Goal: Find specific page/section: Find specific page/section

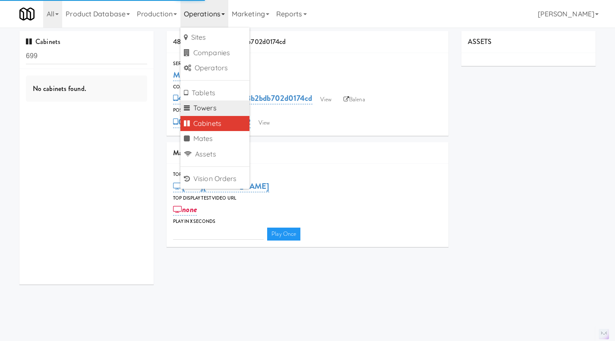
type input "3"
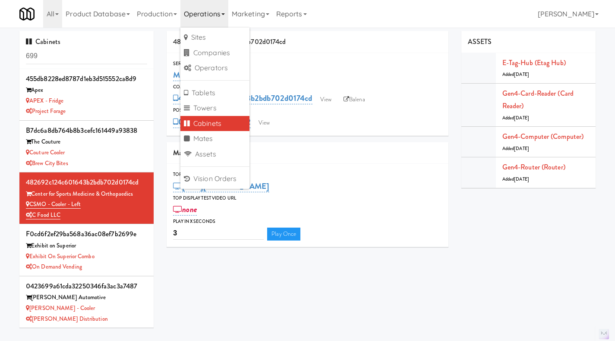
click at [86, 59] on input "699" at bounding box center [86, 56] width 121 height 16
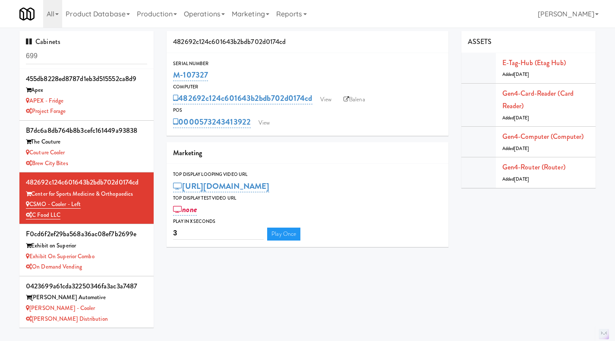
click at [86, 59] on input "699" at bounding box center [86, 56] width 121 height 16
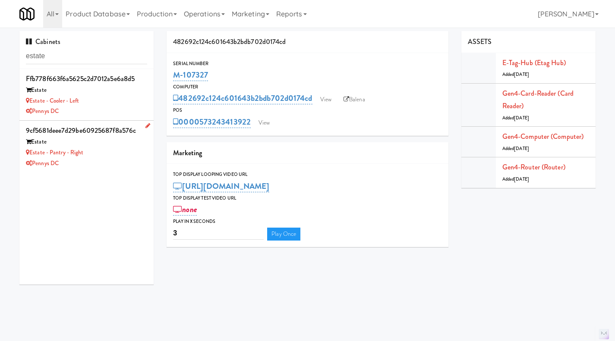
type input "estate"
click at [118, 155] on div "Estate - Pantry - Right" at bounding box center [86, 153] width 121 height 11
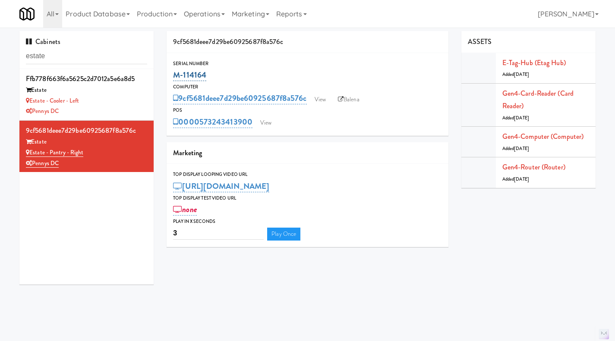
drag, startPoint x: 220, startPoint y: 69, endPoint x: 175, endPoint y: 74, distance: 45.6
click at [175, 74] on div "M-114164" at bounding box center [307, 75] width 269 height 15
copy link "M-114164"
